Goal: Task Accomplishment & Management: Manage account settings

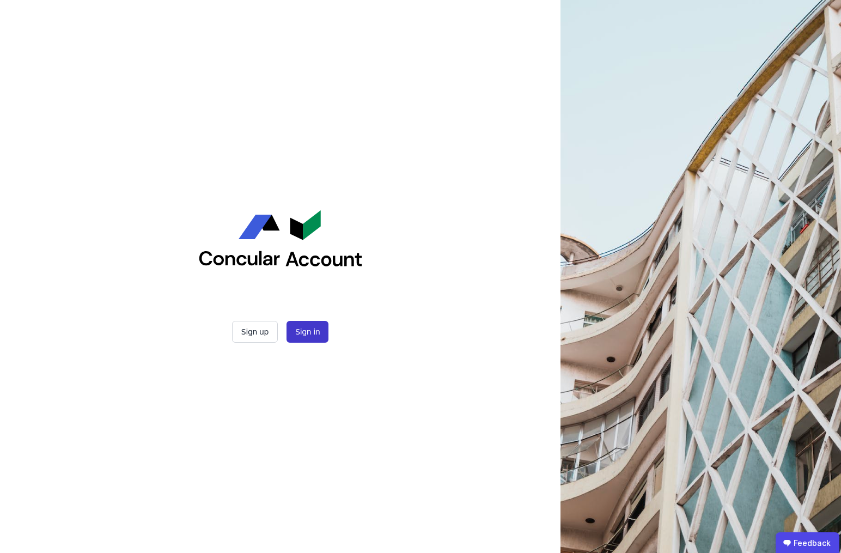
click at [311, 338] on button "Sign in" at bounding box center [307, 332] width 42 height 22
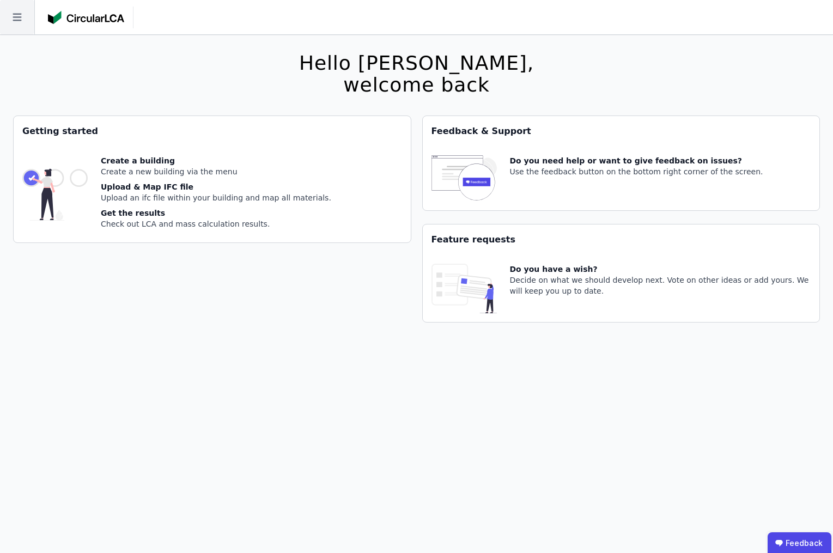
click at [31, 30] on icon at bounding box center [17, 17] width 34 height 34
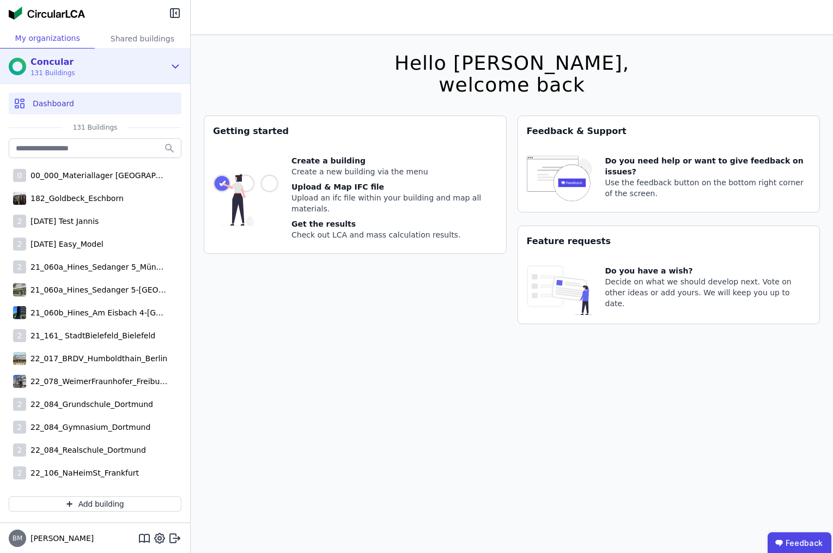
click at [168, 65] on div "Concular 131 Buildings" at bounding box center [95, 66] width 190 height 35
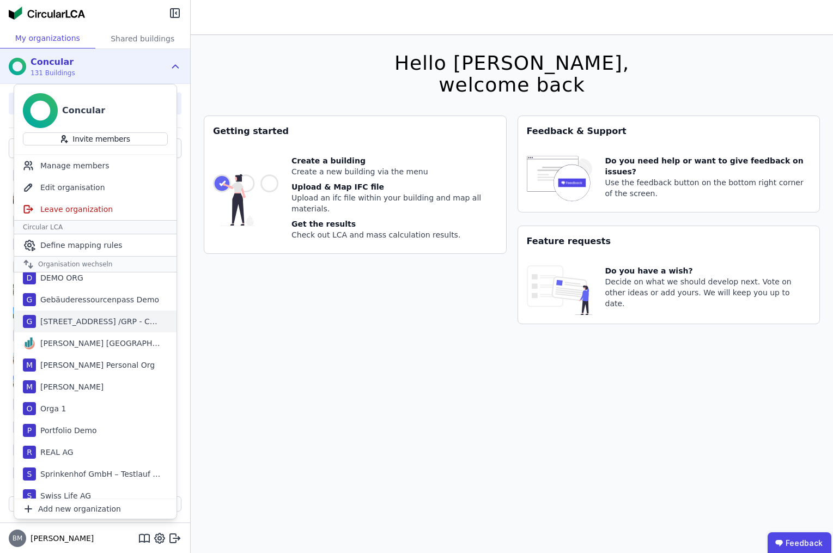
scroll to position [35, 0]
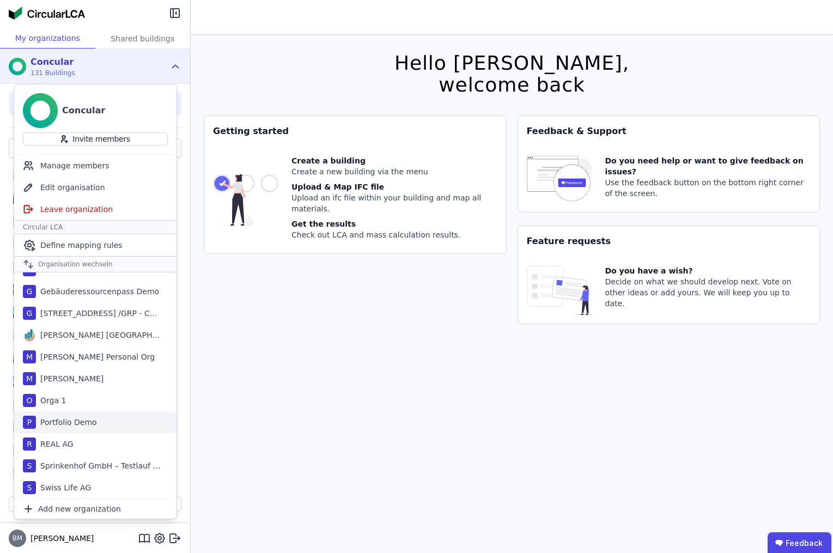
click at [96, 430] on div "P Portfolio Demo" at bounding box center [95, 422] width 162 height 22
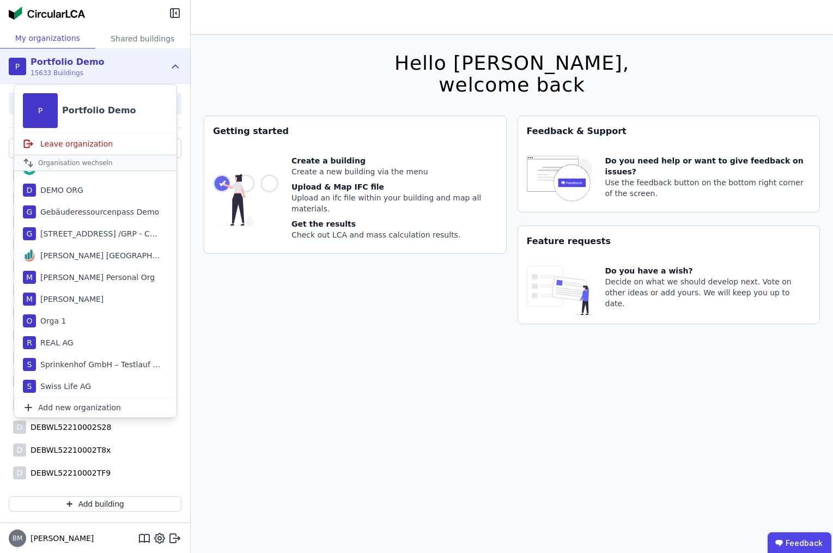
click at [250, 361] on div "Hello [PERSON_NAME], welcome back You currently using a beta version. It could …" at bounding box center [512, 311] width 616 height 553
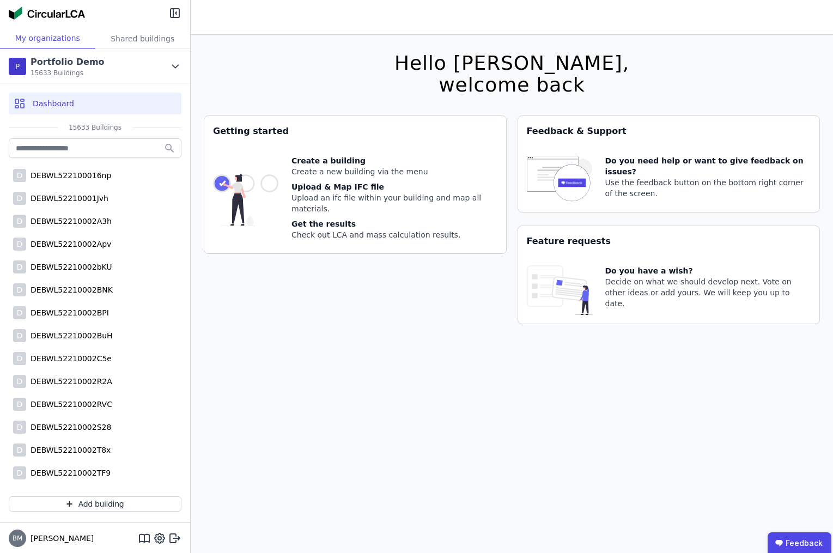
click at [117, 104] on div "Dashboard" at bounding box center [95, 104] width 173 height 22
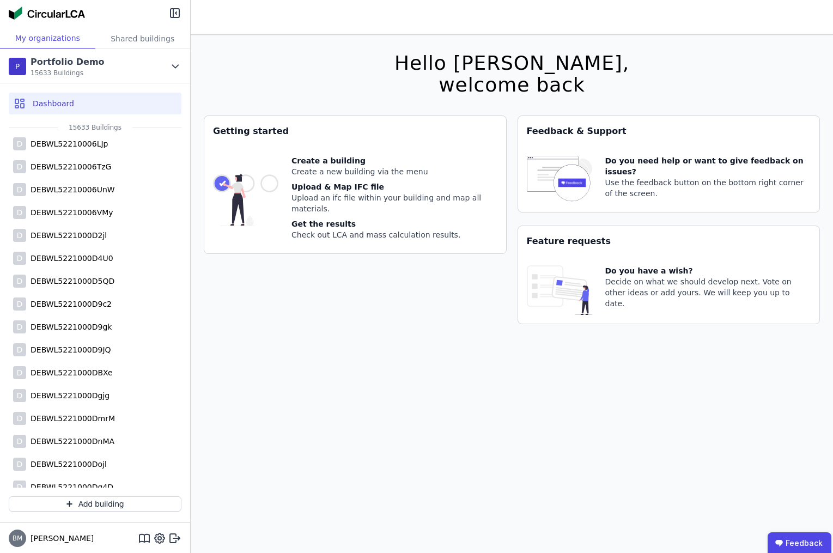
scroll to position [4260, 0]
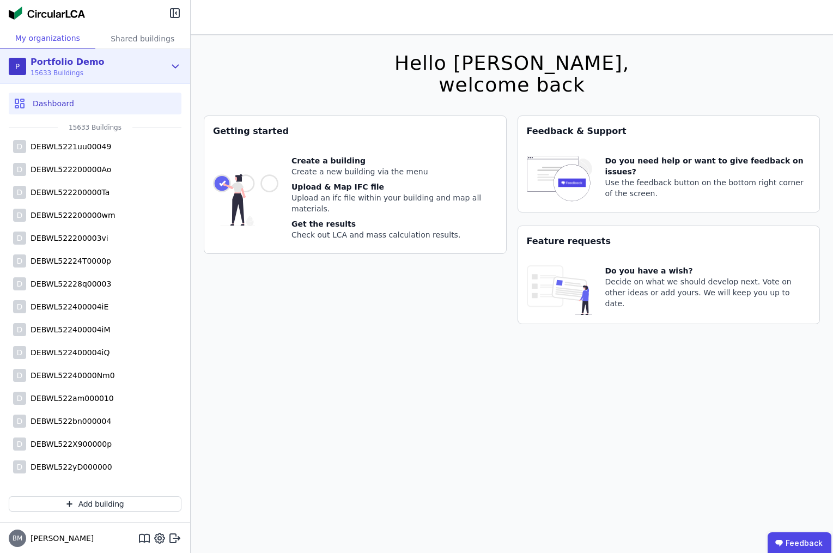
click at [174, 72] on icon at bounding box center [175, 66] width 12 height 13
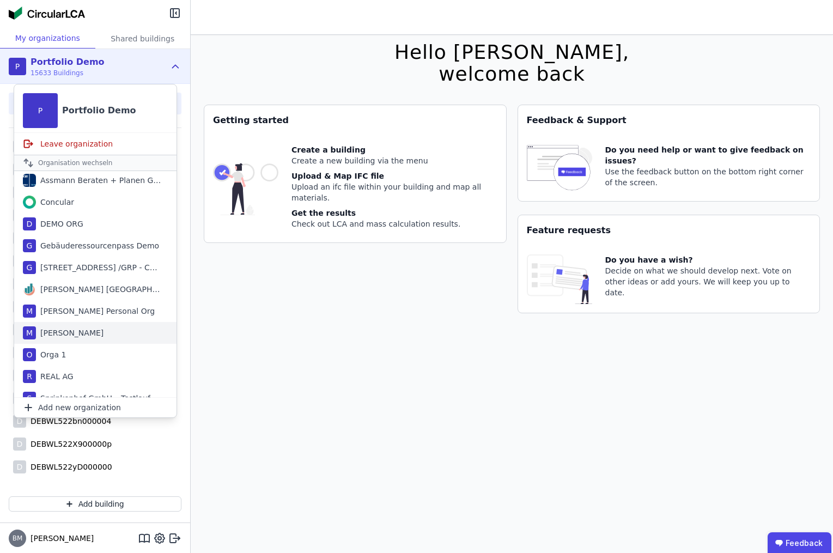
scroll to position [0, 0]
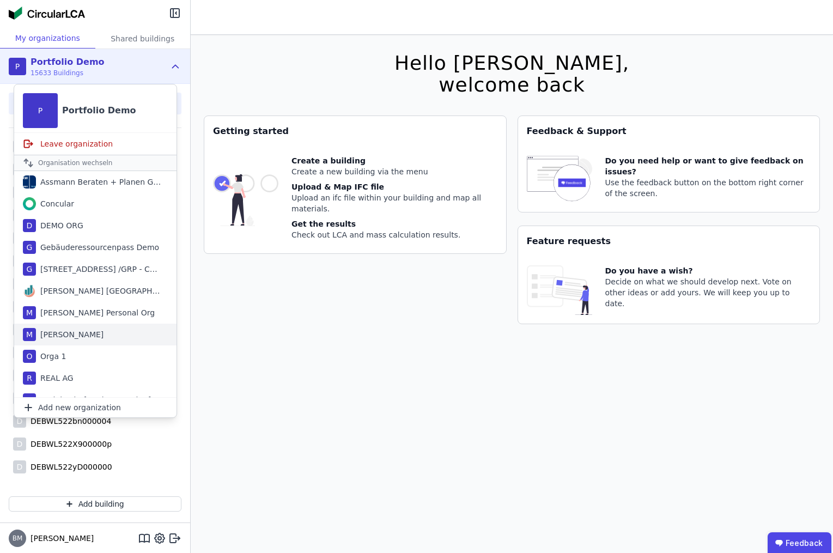
click at [111, 328] on div "M [PERSON_NAME]" at bounding box center [95, 334] width 162 height 22
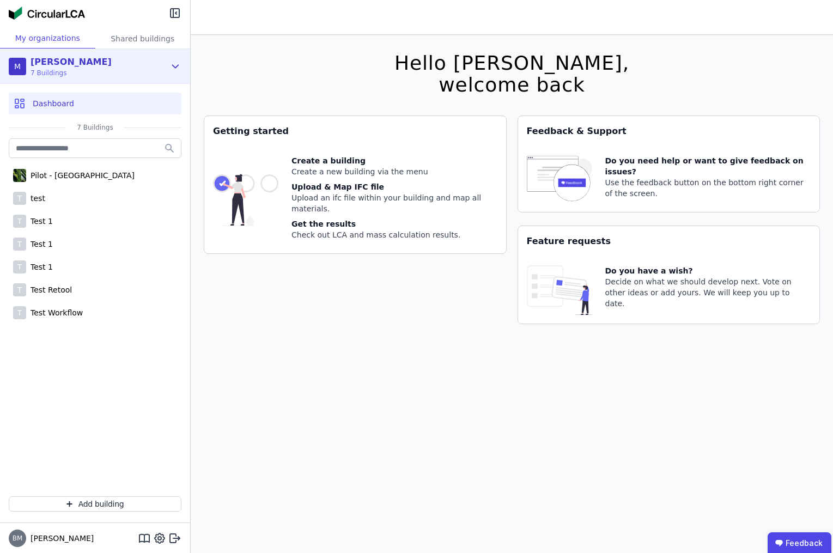
click at [140, 72] on div "[PERSON_NAME] Test 7 Buildings" at bounding box center [87, 67] width 156 height 22
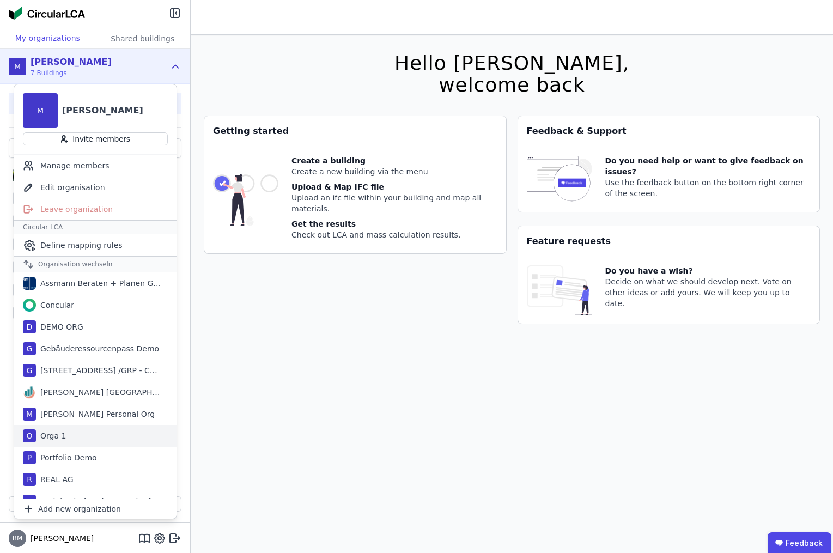
click at [97, 438] on div "O Orga 1" at bounding box center [95, 436] width 162 height 22
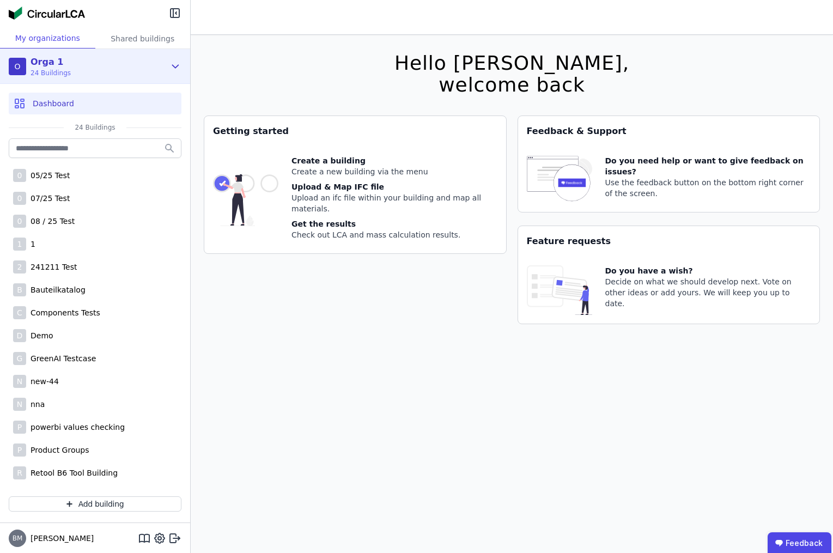
click at [153, 67] on div "O Orga 1 24 Buildings" at bounding box center [87, 67] width 156 height 22
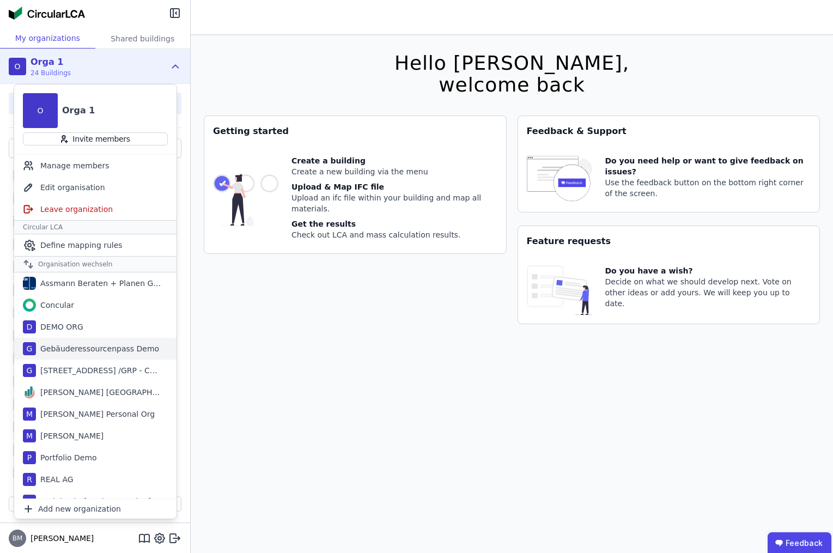
scroll to position [2, 0]
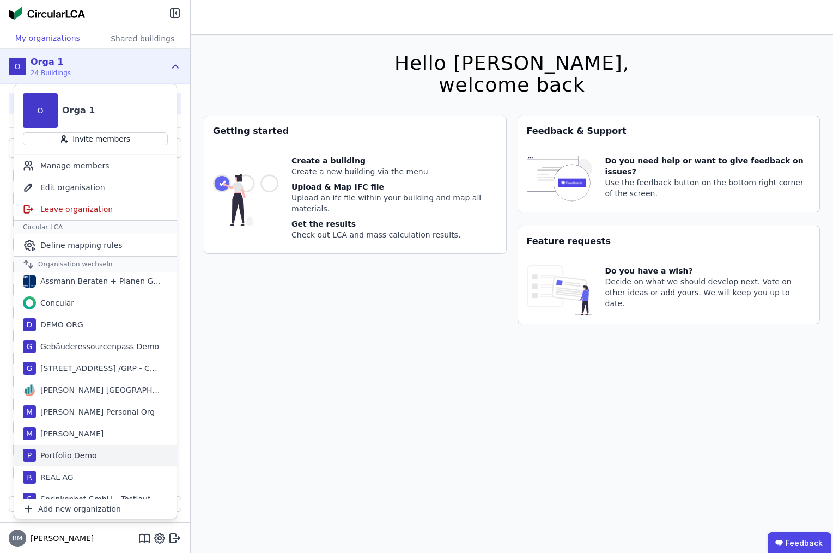
click at [99, 455] on div "P Portfolio Demo" at bounding box center [95, 455] width 162 height 22
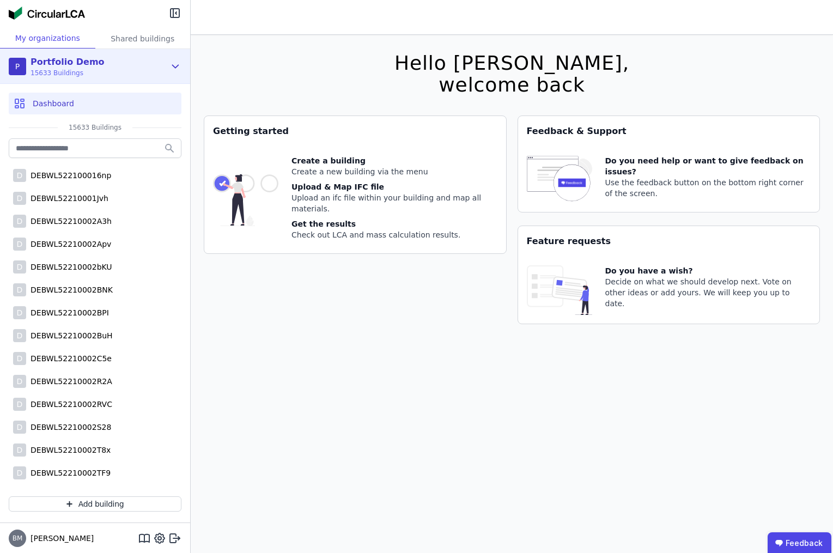
click at [145, 64] on div "P Portfolio Demo 15633 Buildings" at bounding box center [87, 67] width 156 height 22
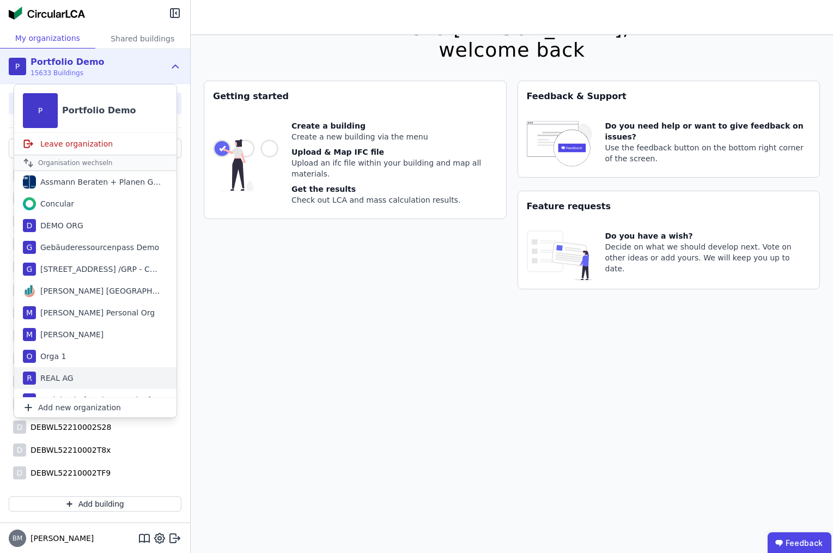
scroll to position [0, 0]
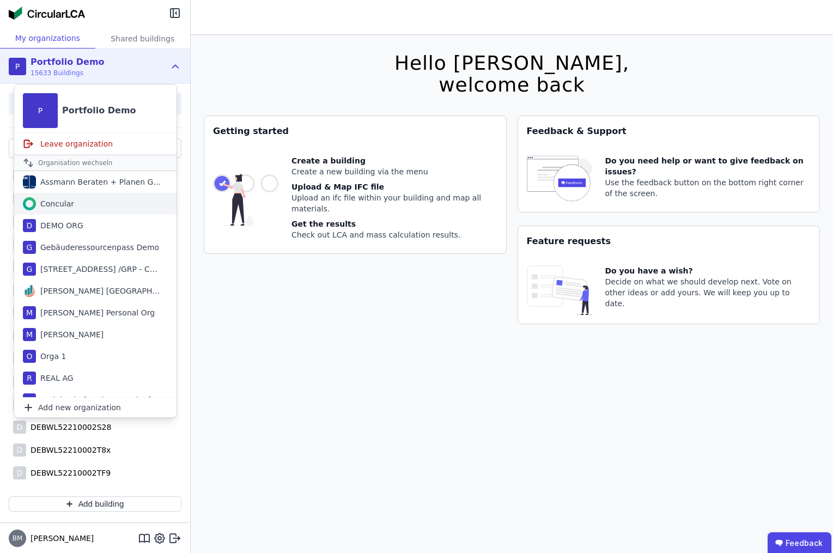
click at [106, 205] on div "Concular" at bounding box center [95, 204] width 162 height 22
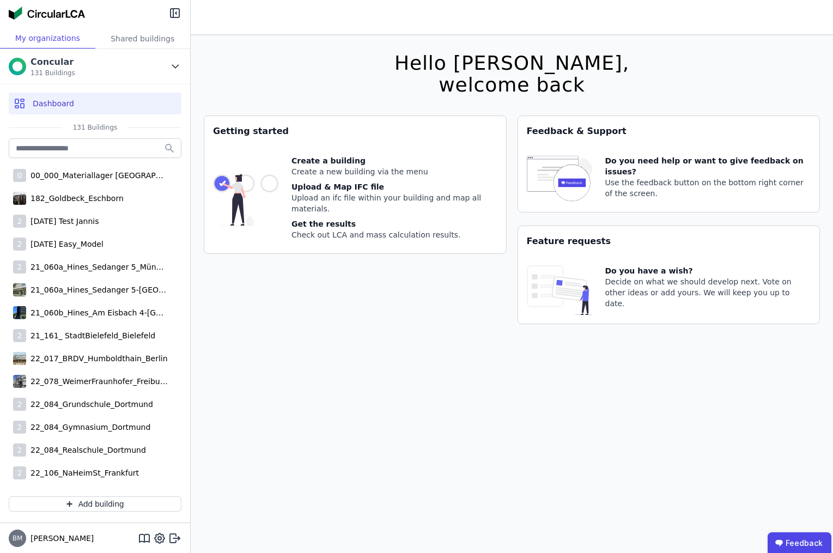
click at [252, 342] on div "Hello [PERSON_NAME], welcome back You currently using a beta version. It could …" at bounding box center [512, 311] width 616 height 553
click at [176, 70] on icon at bounding box center [175, 66] width 12 height 13
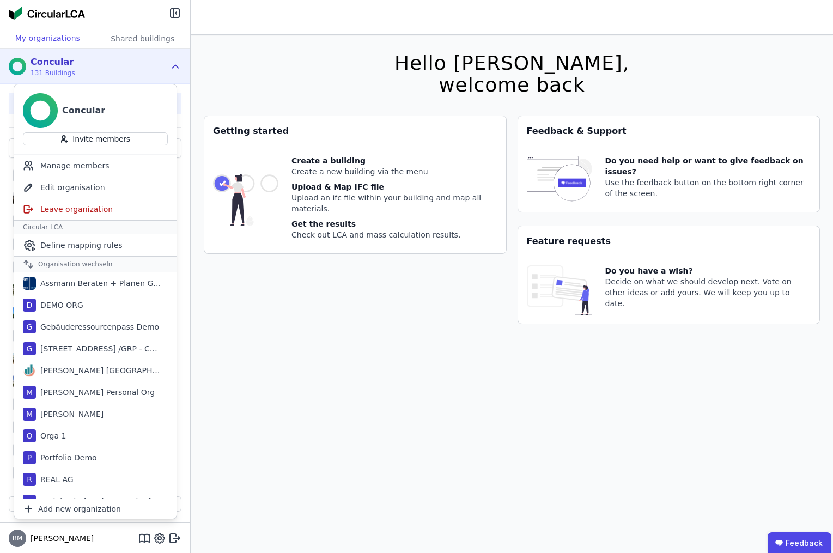
click at [356, 385] on div "Hello [PERSON_NAME], welcome back You currently using a beta version. It could …" at bounding box center [512, 311] width 616 height 553
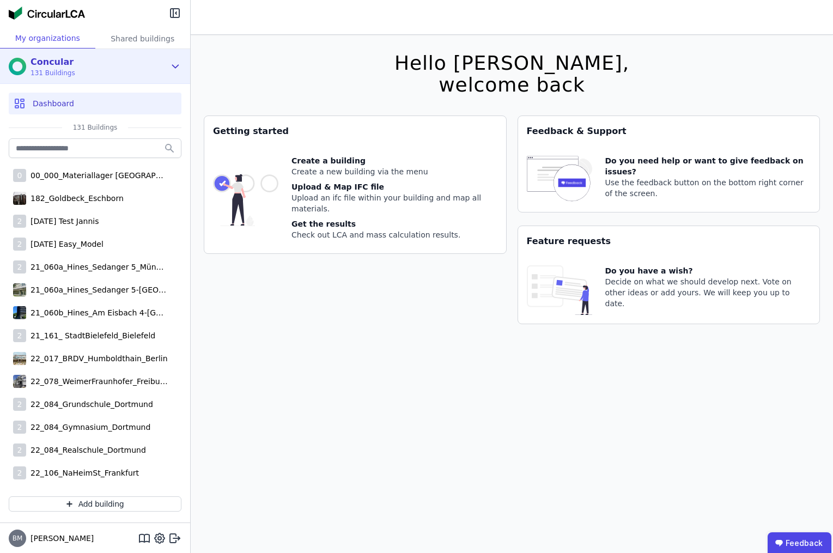
click at [175, 68] on icon at bounding box center [176, 66] width 6 height 3
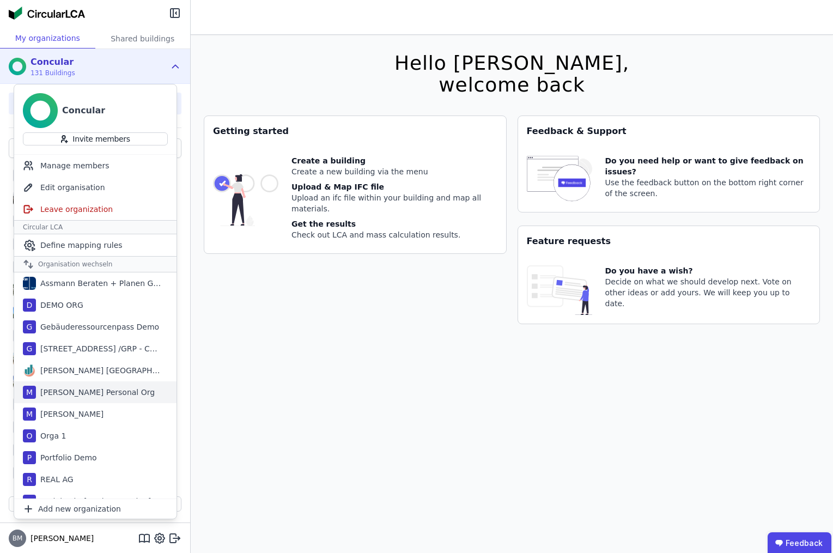
scroll to position [35, 0]
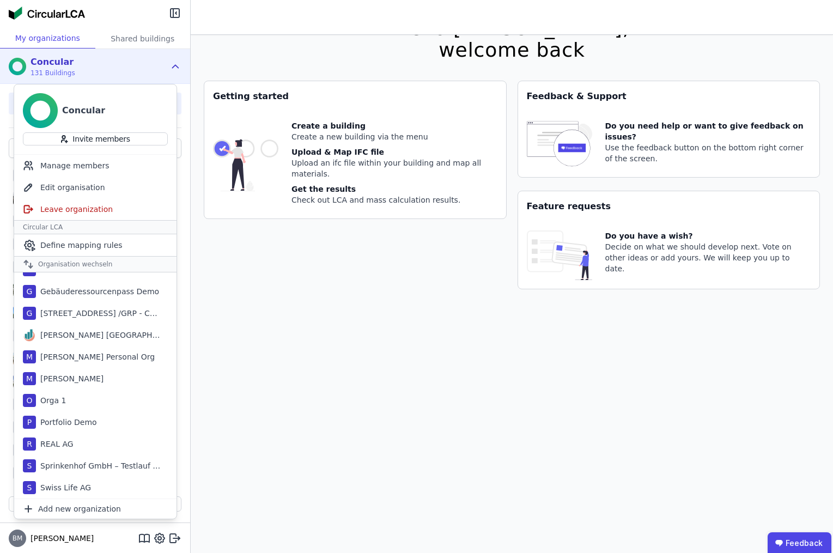
click at [258, 418] on div "Hello [PERSON_NAME], welcome back You currently using a beta version. It could …" at bounding box center [512, 276] width 616 height 553
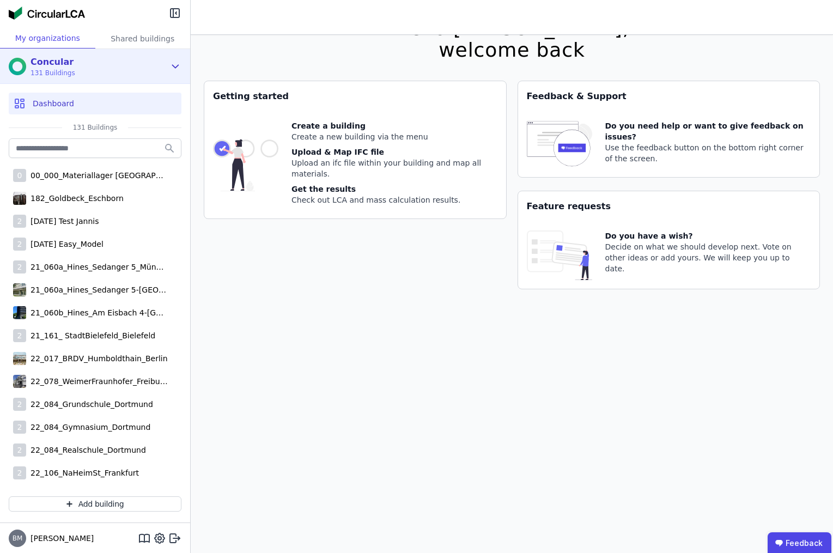
click at [160, 68] on div "Concular 131 Buildings" at bounding box center [87, 67] width 156 height 22
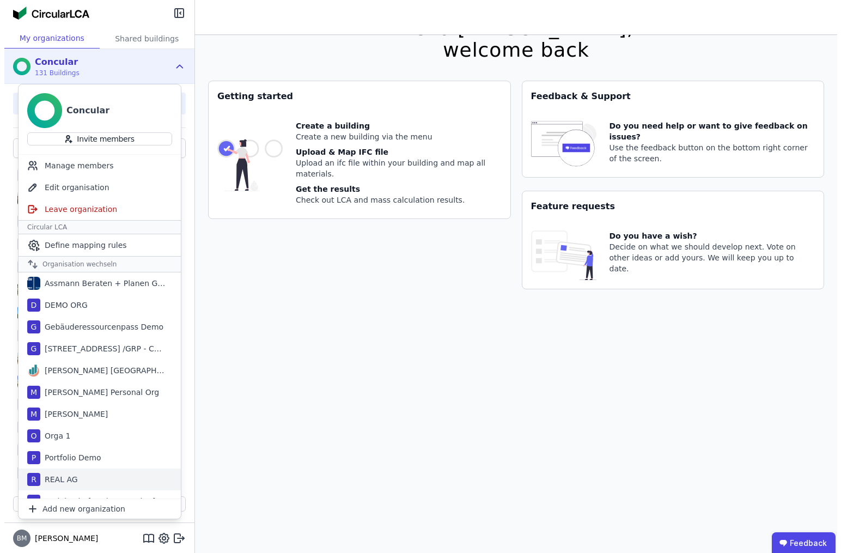
scroll to position [35, 0]
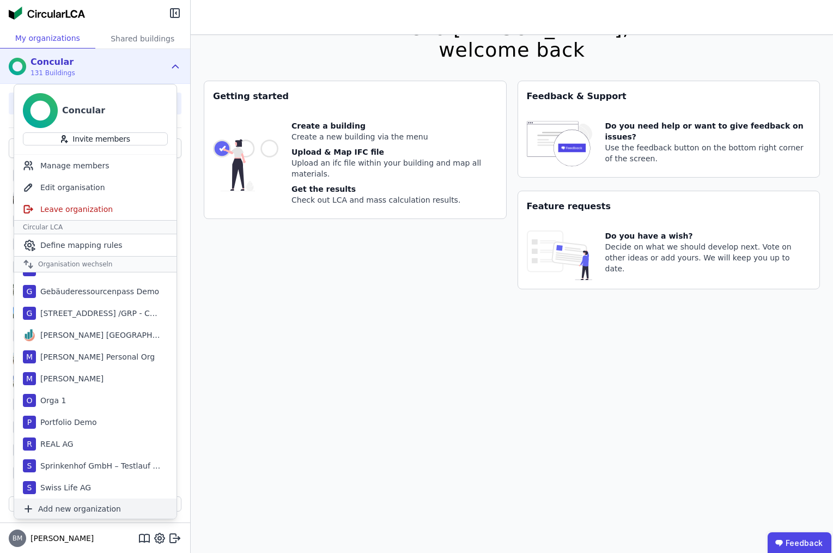
click at [88, 512] on span "Add new organization" at bounding box center [79, 508] width 83 height 11
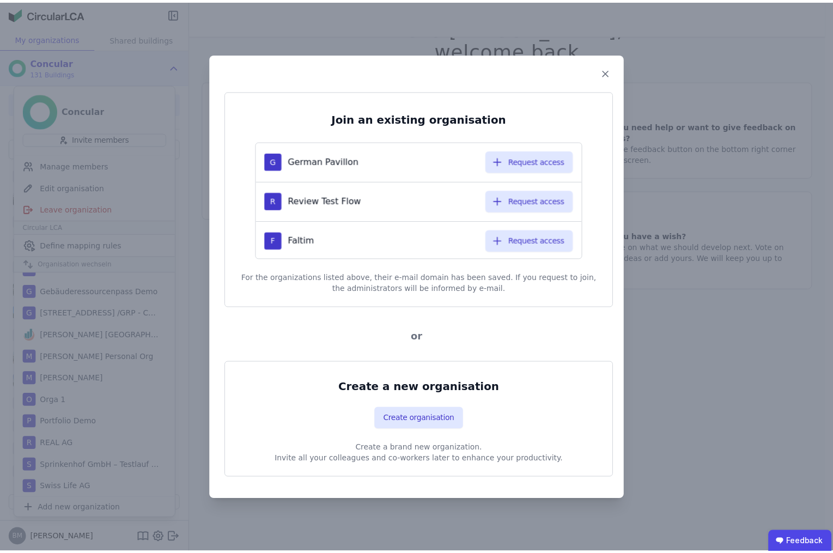
scroll to position [121, 0]
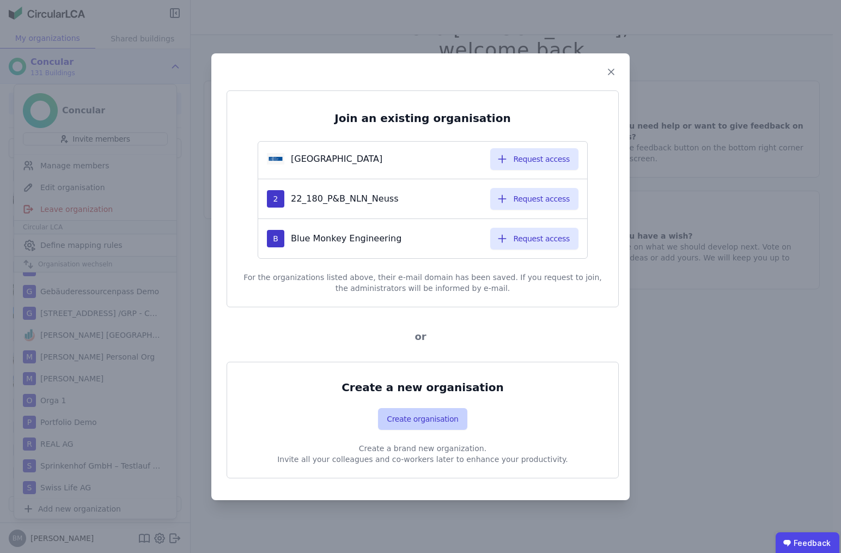
click at [414, 415] on button "Create organisation" at bounding box center [422, 419] width 89 height 22
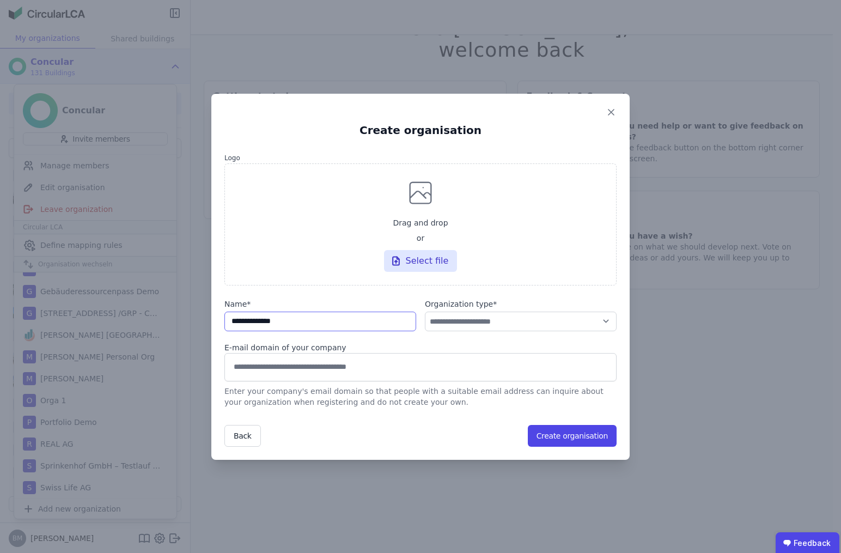
type input "**********"
select select "**********"
click at [565, 441] on button "Create organisation" at bounding box center [572, 436] width 89 height 22
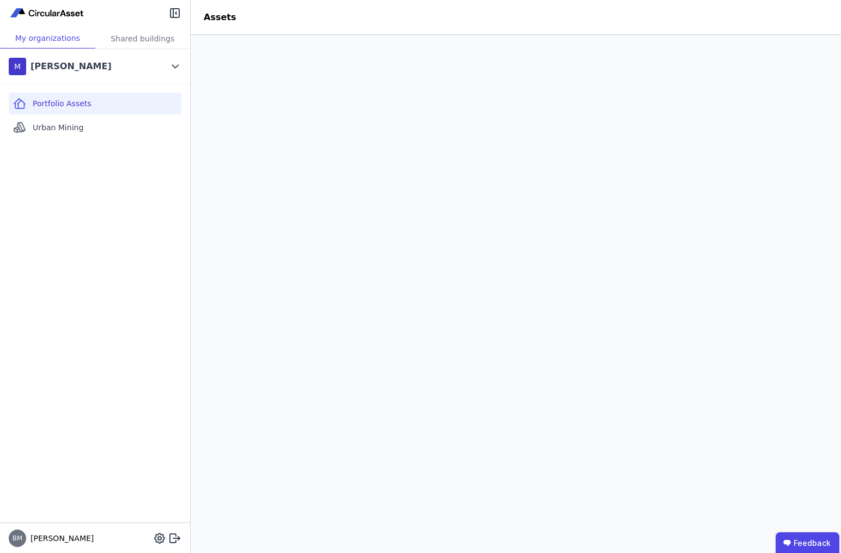
click at [152, 346] on div "Portfolio Assets Urban Mining" at bounding box center [95, 303] width 190 height 438
